Goal: Navigation & Orientation: Find specific page/section

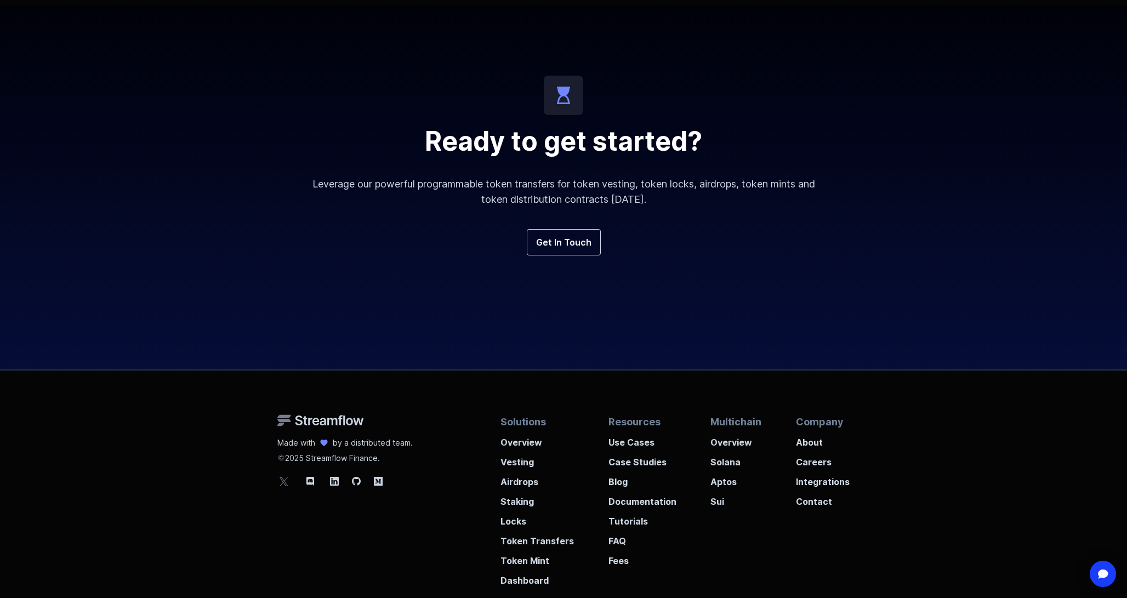
scroll to position [3972, 0]
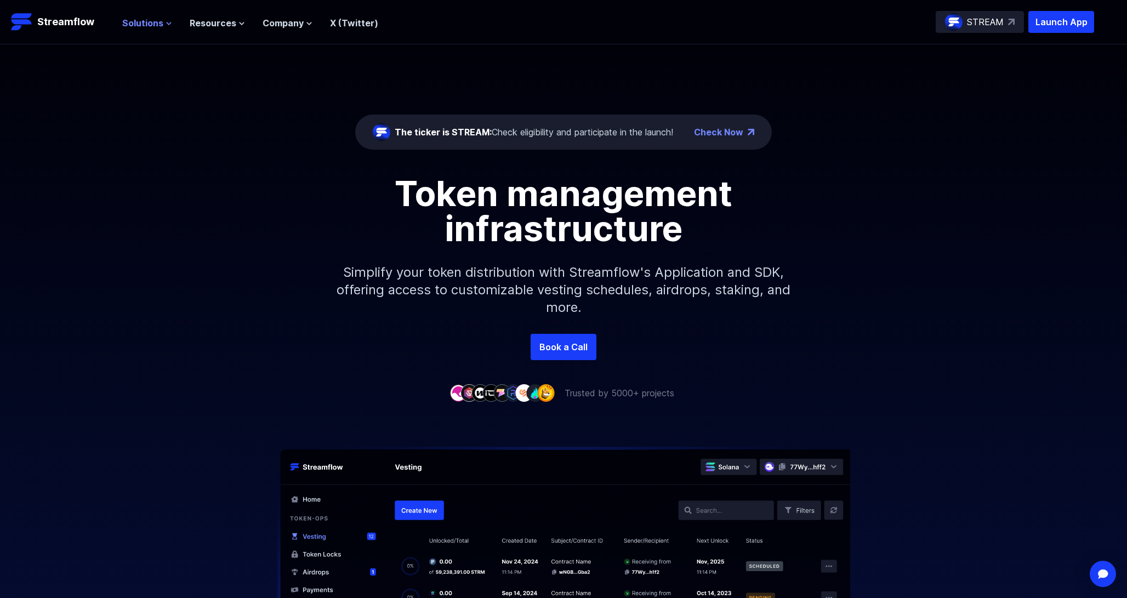
click at [157, 23] on span "Solutions" at bounding box center [142, 22] width 41 height 13
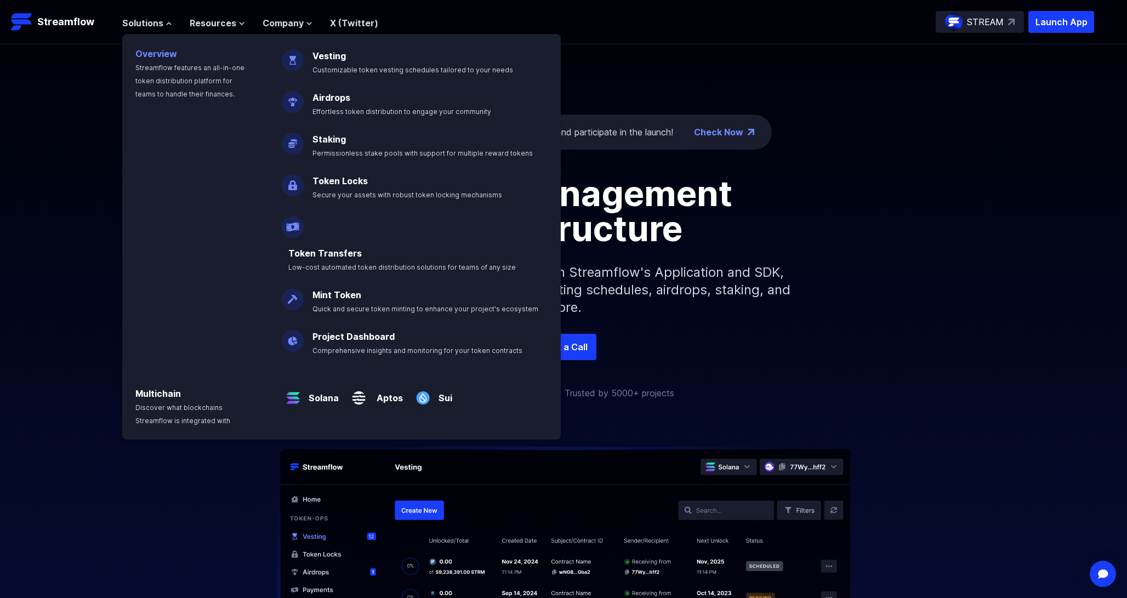
click at [171, 63] on p "Overview Streamflow features an all-in-one token distribution platform for team…" at bounding box center [195, 67] width 146 height 66
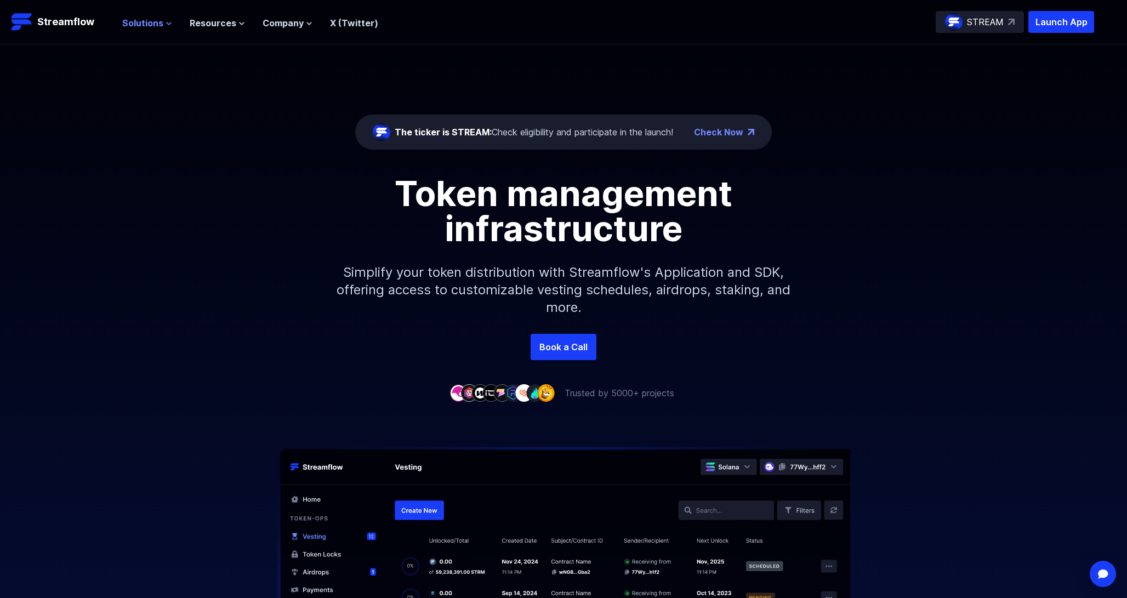
click at [145, 20] on span "Solutions" at bounding box center [142, 22] width 41 height 13
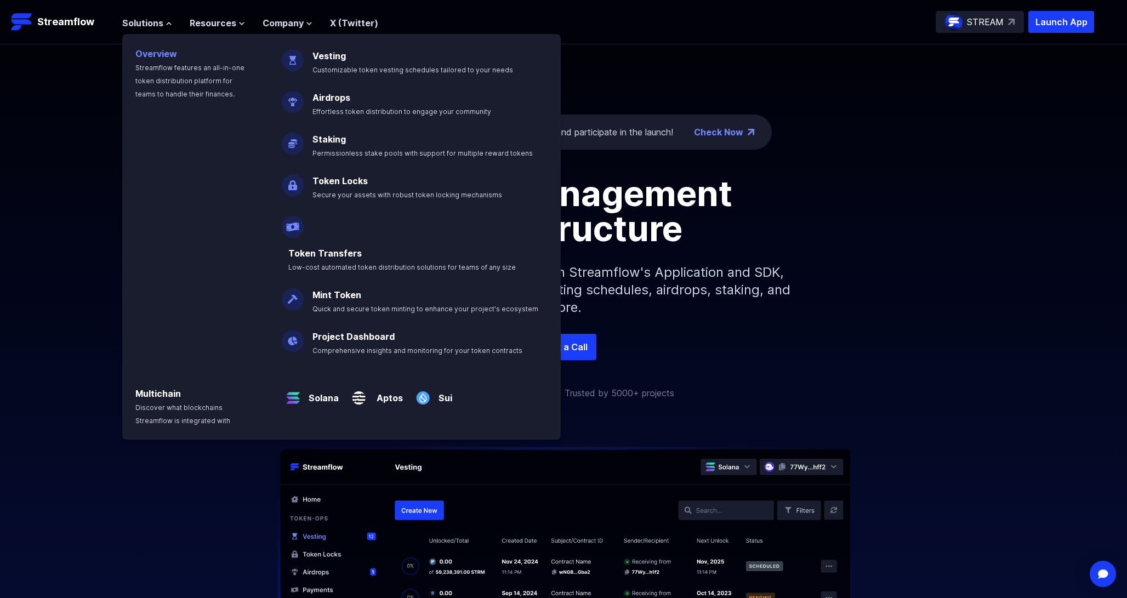
click at [148, 53] on link "Overview" at bounding box center [156, 53] width 42 height 11
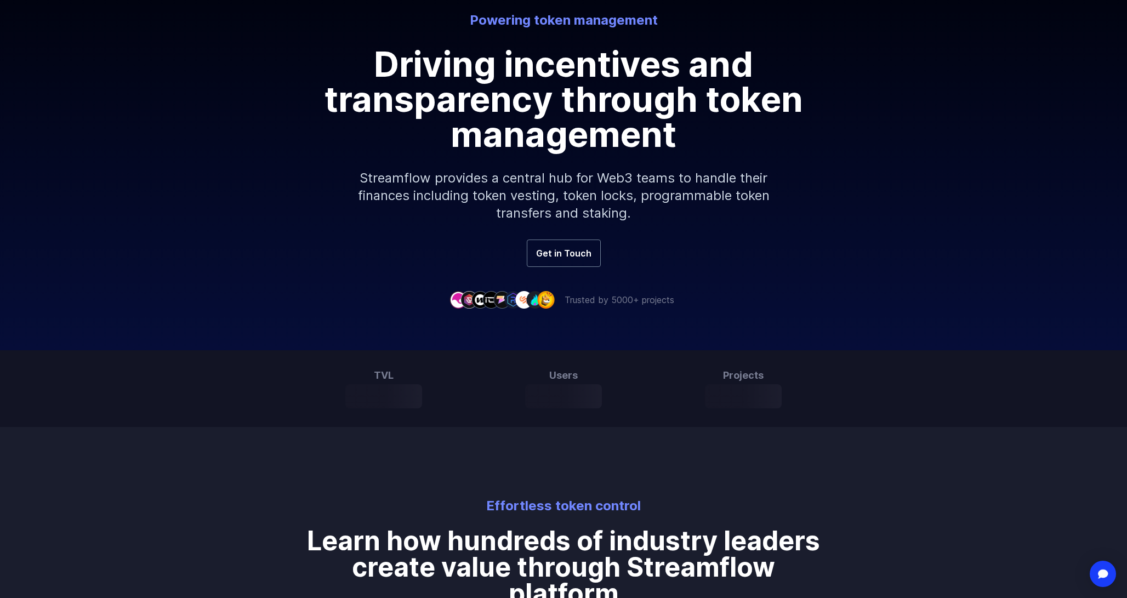
scroll to position [105, 0]
